Goal: Transaction & Acquisition: Obtain resource

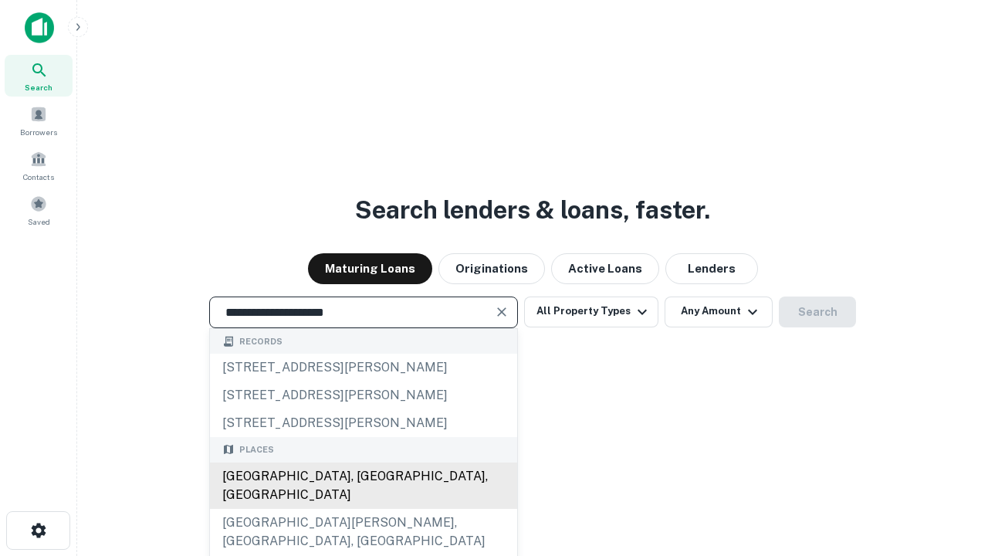
click at [363, 509] on div "Santa Monica, CA, USA" at bounding box center [363, 485] width 307 height 46
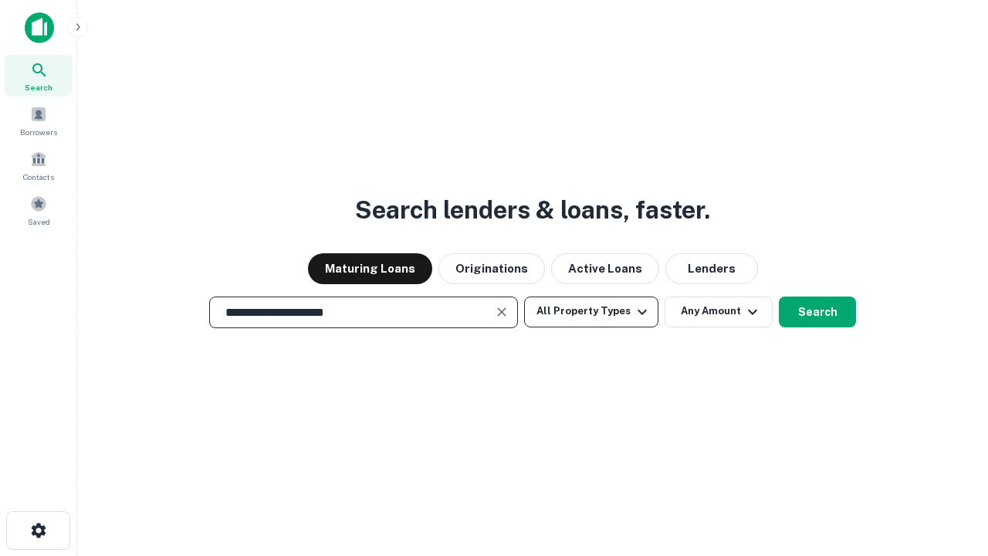
type input "**********"
click at [591, 311] on button "All Property Types" at bounding box center [591, 311] width 134 height 31
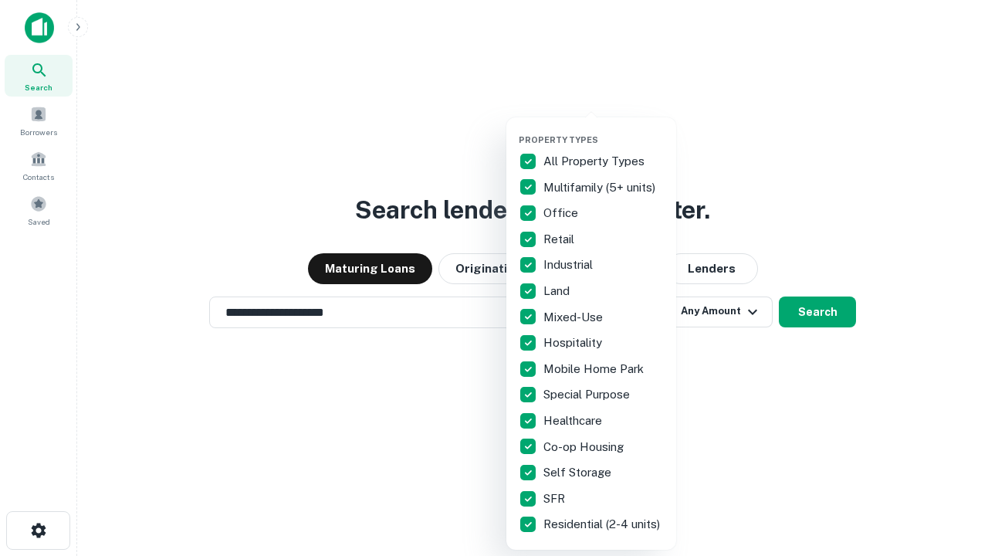
click at [604, 130] on button "button" at bounding box center [604, 130] width 170 height 1
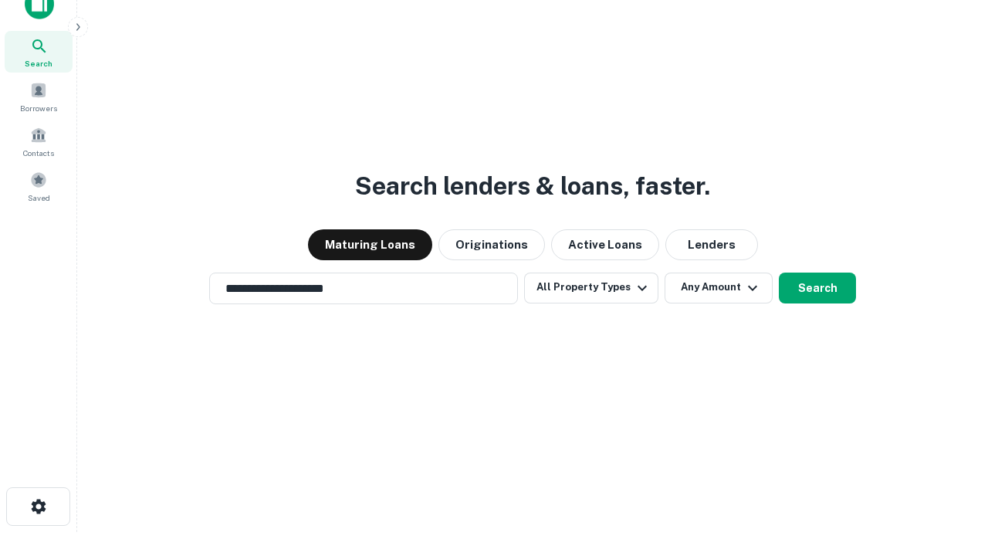
scroll to position [9, 186]
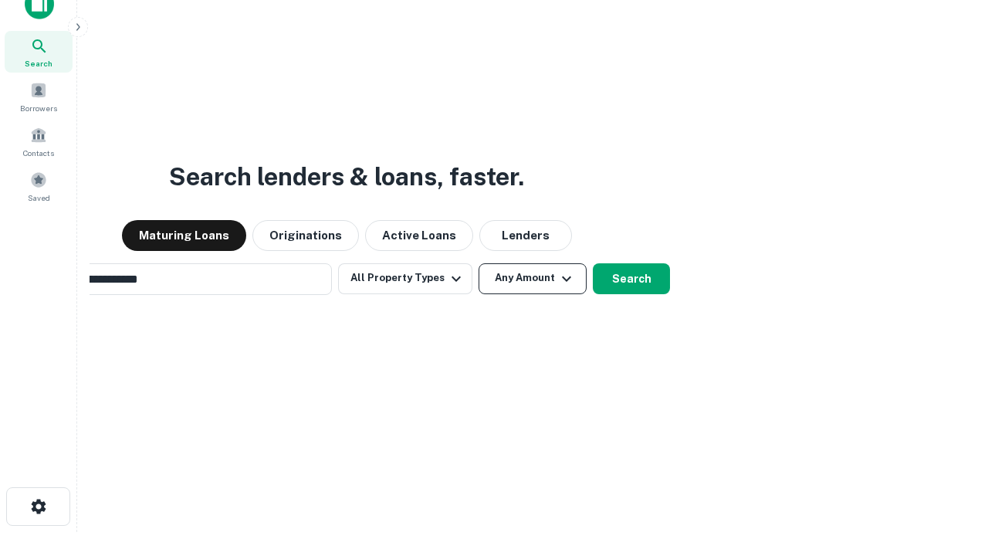
click at [479, 263] on button "Any Amount" at bounding box center [533, 278] width 108 height 31
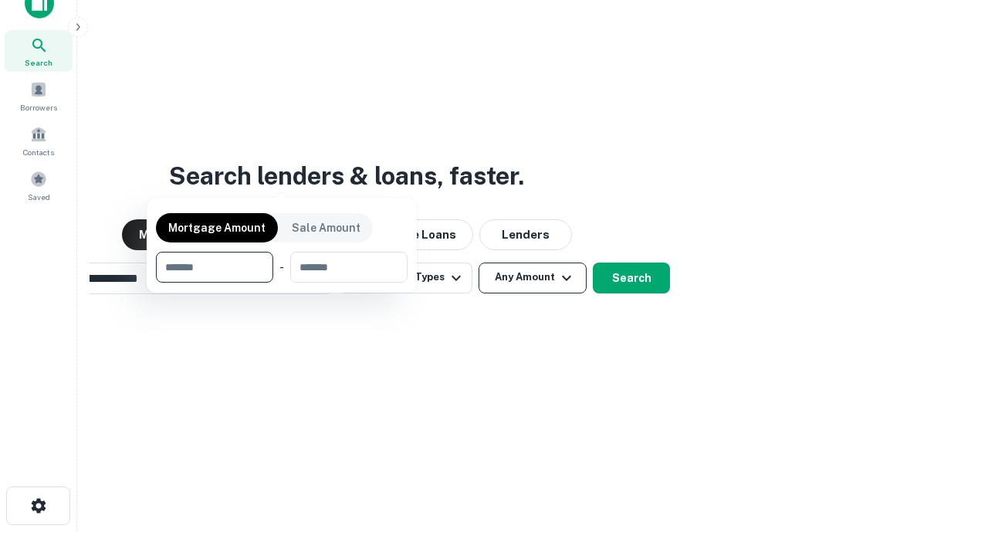
scroll to position [111, 437]
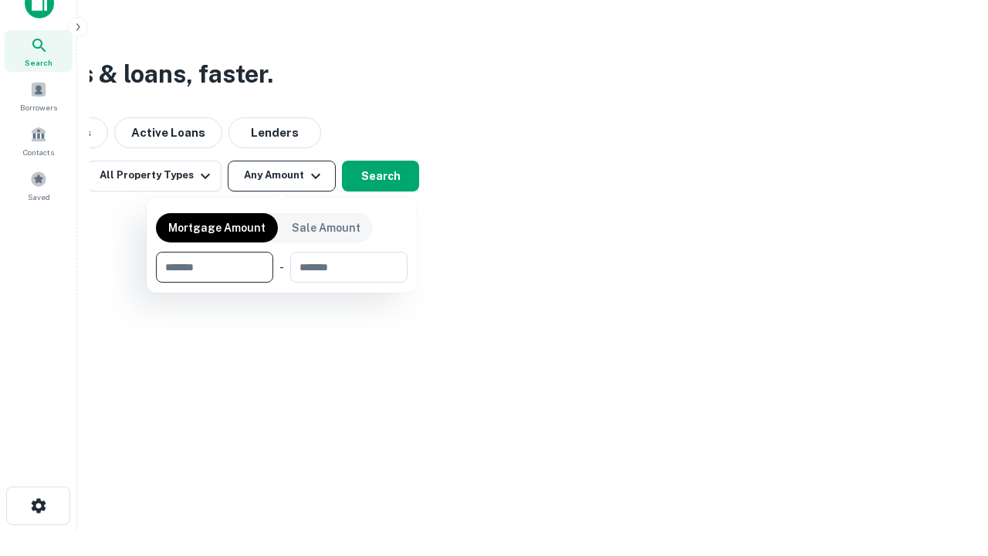
type input "*******"
click at [282, 283] on button "button" at bounding box center [282, 283] width 252 height 1
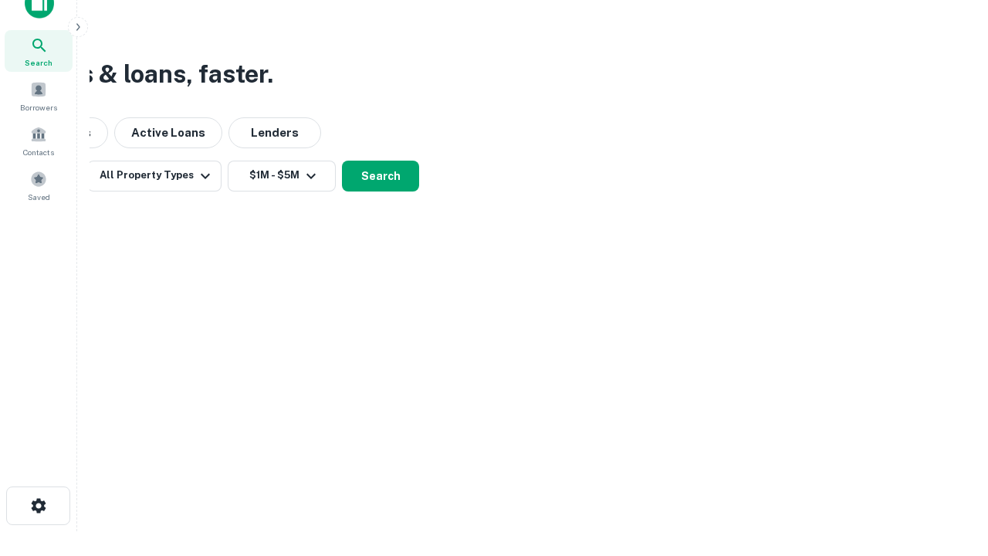
scroll to position [9, 285]
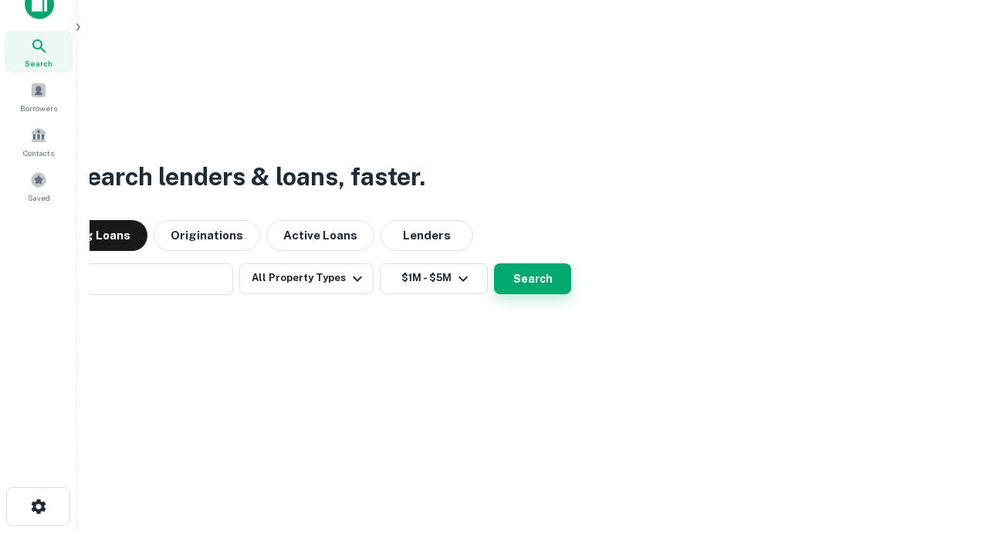
click at [494, 263] on button "Search" at bounding box center [532, 278] width 77 height 31
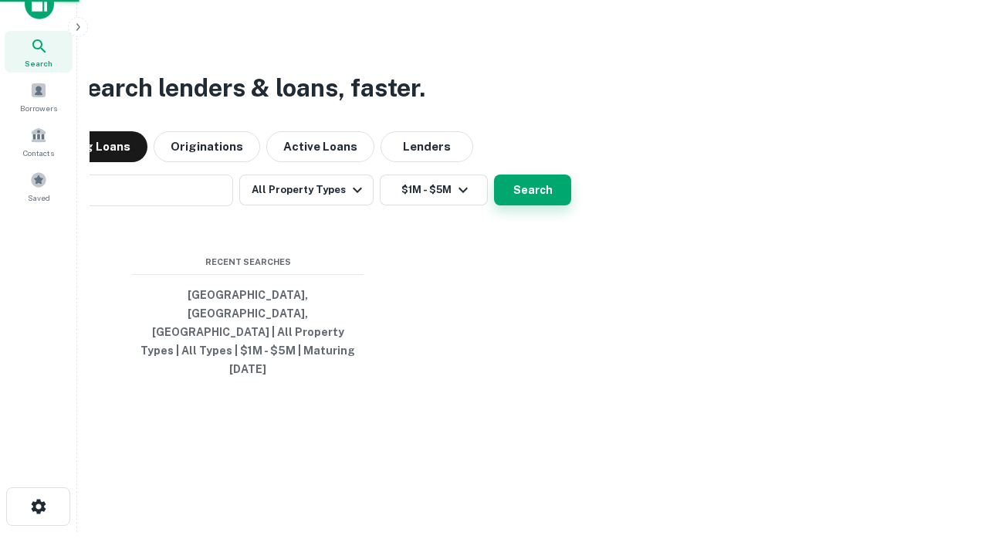
scroll to position [41, 437]
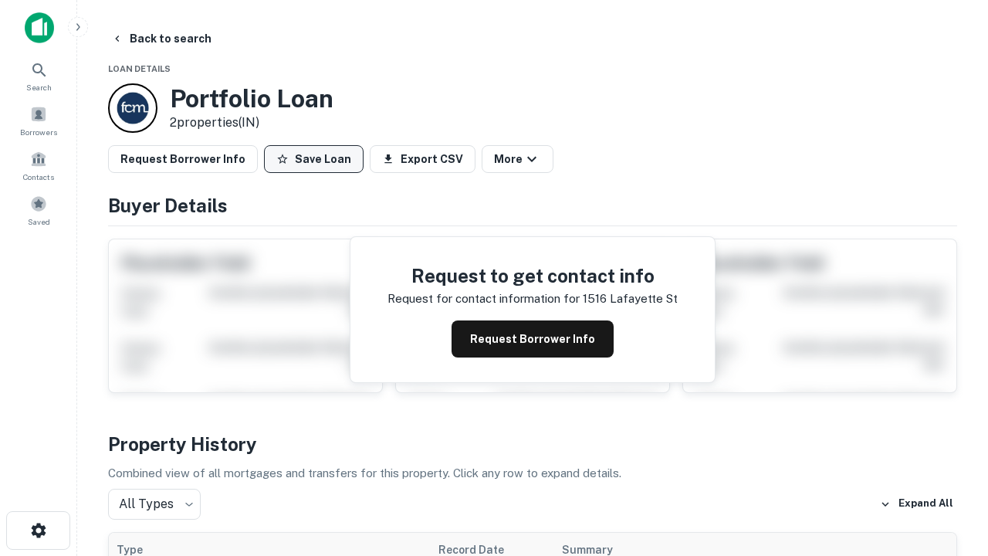
click at [313, 159] on button "Save Loan" at bounding box center [314, 159] width 100 height 28
click at [317, 159] on button "Loan Saved" at bounding box center [317, 159] width 107 height 28
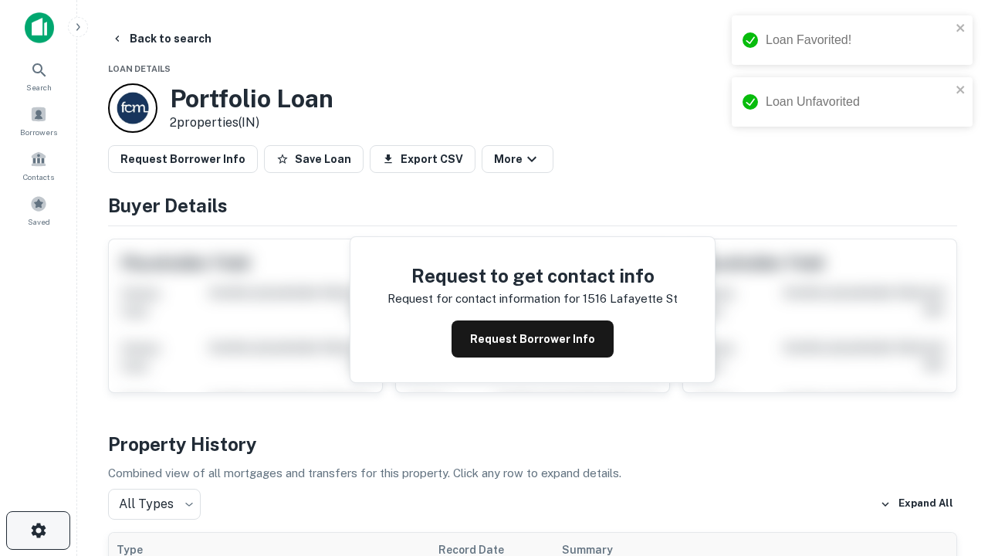
click at [38, 530] on icon "button" at bounding box center [38, 530] width 19 height 19
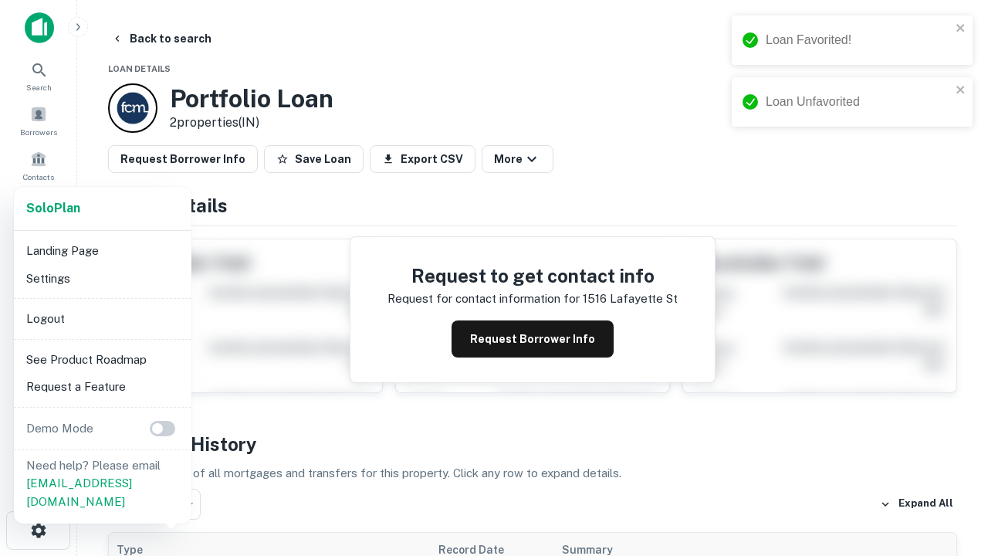
click at [102, 318] on li "Logout" at bounding box center [102, 319] width 165 height 28
